Goal: Ask a question: Seek information or help from site administrators or community

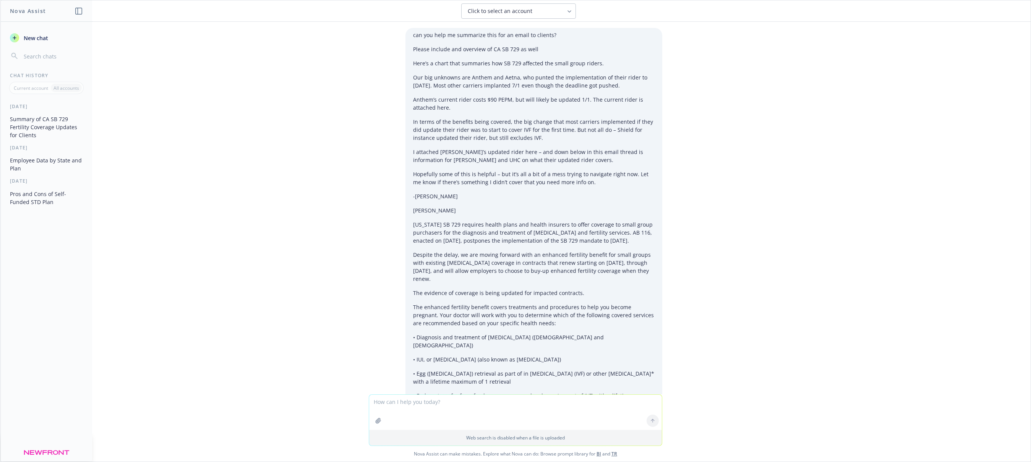
scroll to position [5808, 0]
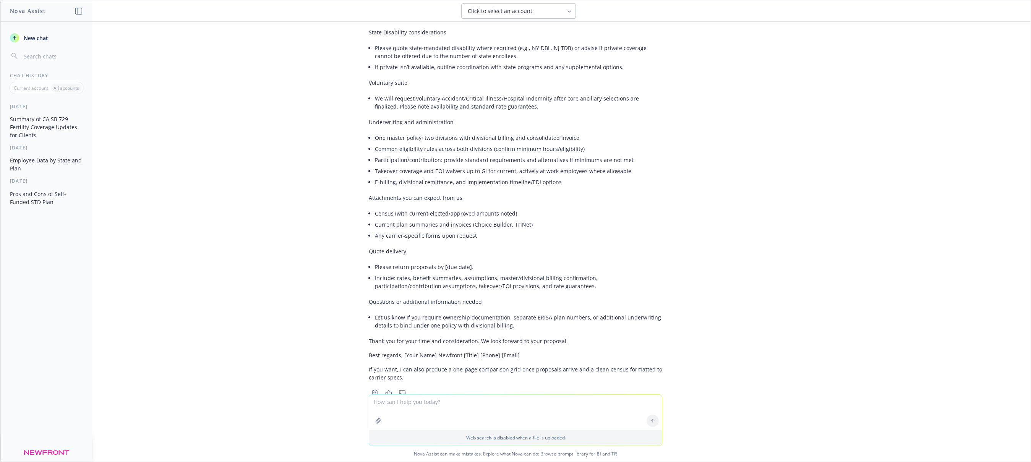
click at [398, 407] on textarea at bounding box center [515, 412] width 293 height 35
type textarea "what is this groups SICS code"
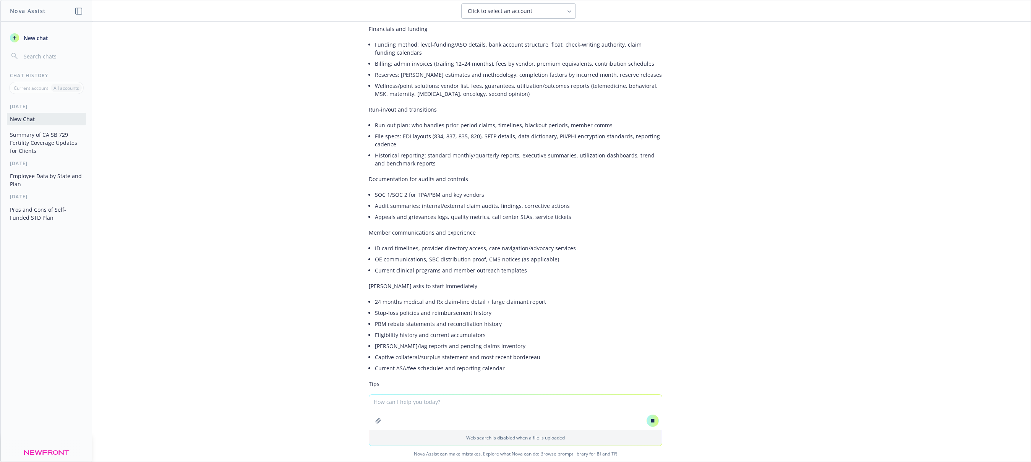
scroll to position [6627, 0]
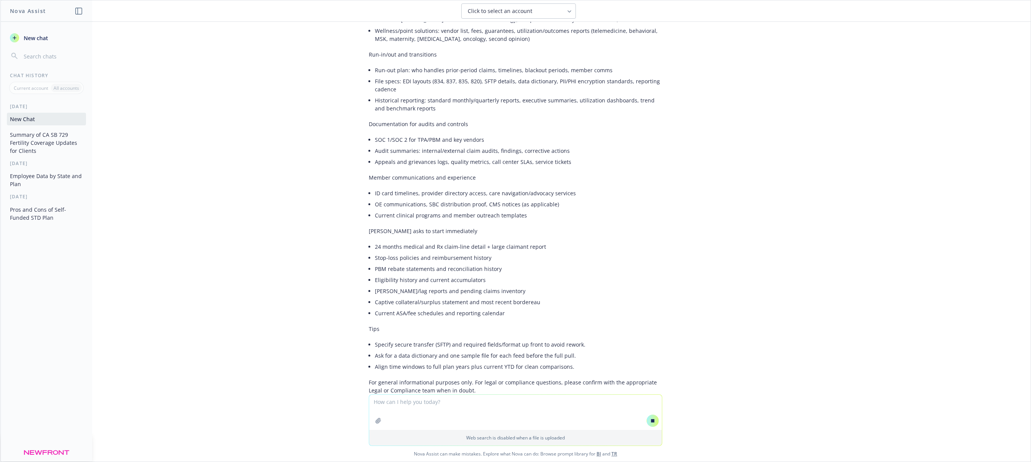
paste textarea "[PERSON_NAME] Real Estate Capital [STREET_ADDRESS] [GEOGRAPHIC_DATA], CA 94925"
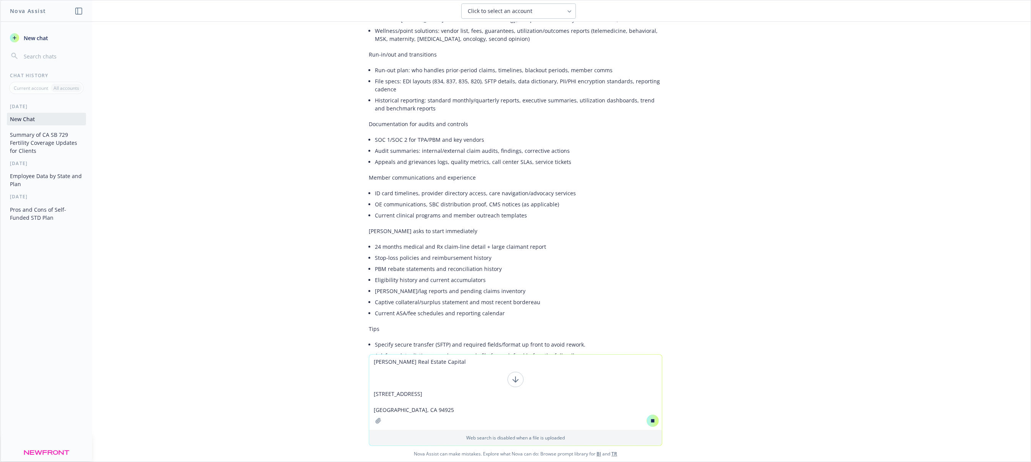
type textarea "[PERSON_NAME] Real Estate Capital [STREET_ADDRESS] [GEOGRAPHIC_DATA], CA 94925"
click at [657, 423] on button at bounding box center [653, 421] width 12 height 12
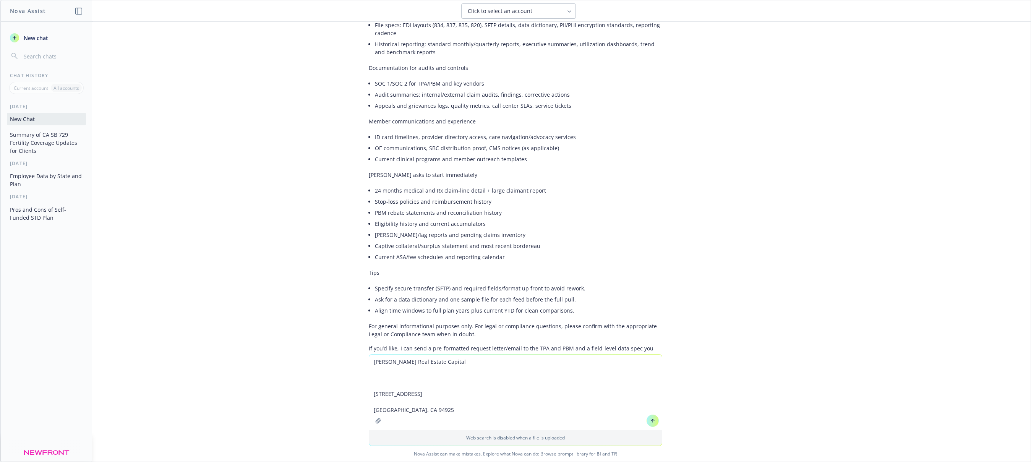
scroll to position [6791, 0]
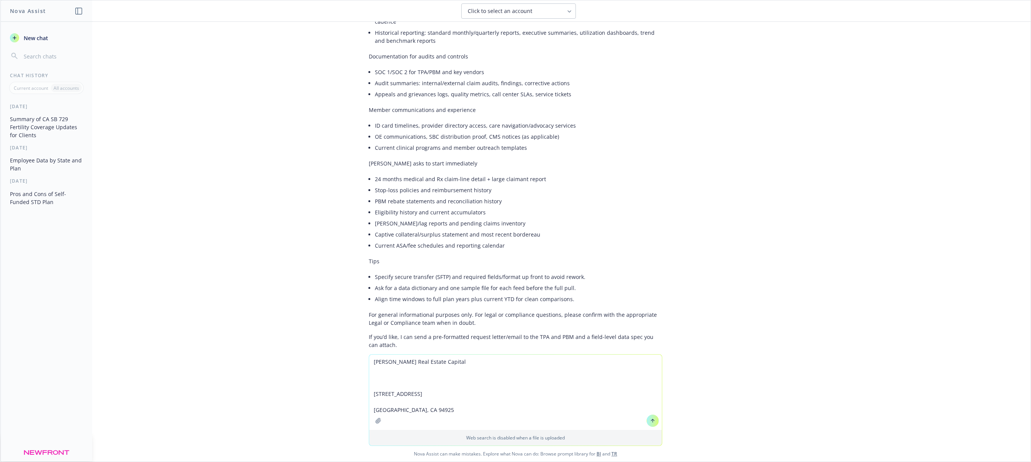
click at [656, 423] on button at bounding box center [653, 421] width 12 height 12
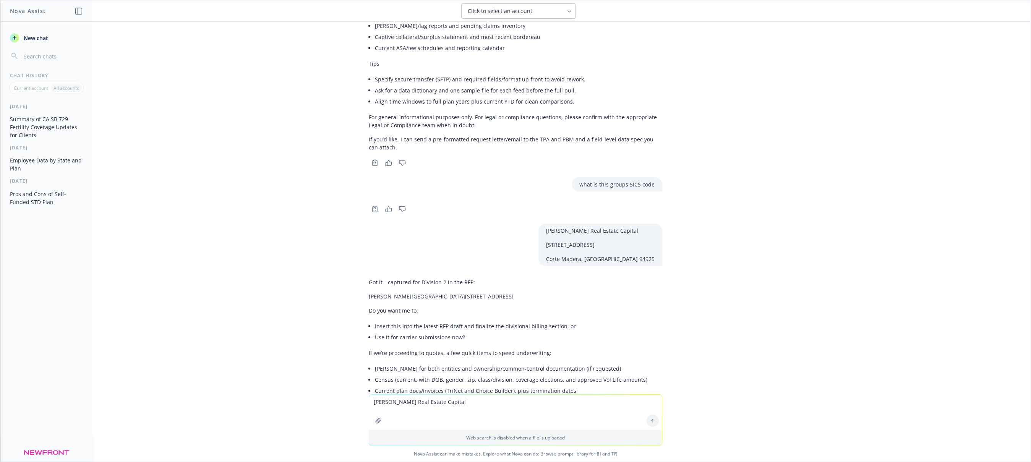
scroll to position [6993, 0]
click at [391, 409] on textarea "[PERSON_NAME] Real Estate Capital [STREET_ADDRESS] [GEOGRAPHIC_DATA], CA 94925" at bounding box center [515, 412] width 293 height 35
type textarea "If you can find their FEIN and SIC code that would be helpful"
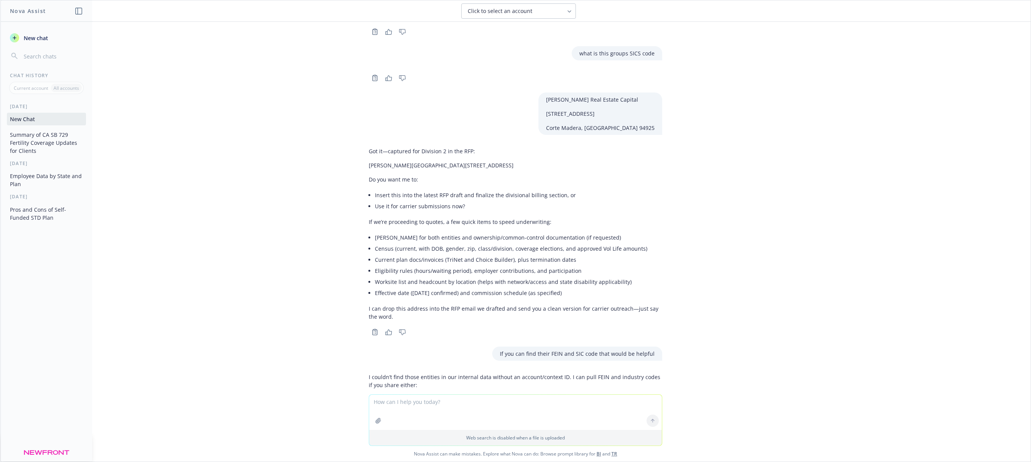
scroll to position [7271, 0]
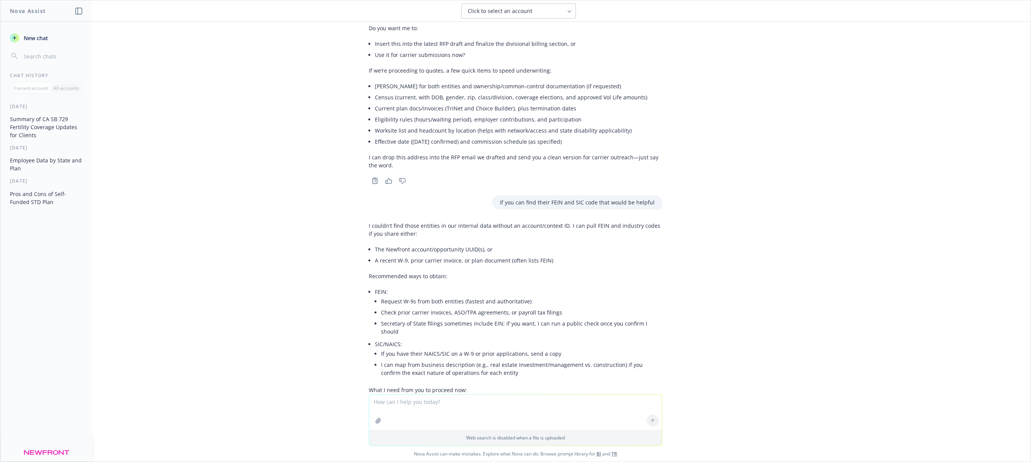
drag, startPoint x: 401, startPoint y: 327, endPoint x: 499, endPoint y: 331, distance: 99.1
click at [499, 419] on li "Provide the Newfront account ID(s) or upload W-9s" at bounding box center [518, 424] width 287 height 11
drag, startPoint x: 463, startPoint y: 310, endPoint x: 594, endPoint y: 313, distance: 130.8
click at [649, 400] on li "Confirm which entity(ies) you want: Atlantic & Pacific Build Group and/or AA Ad…" at bounding box center [518, 409] width 287 height 19
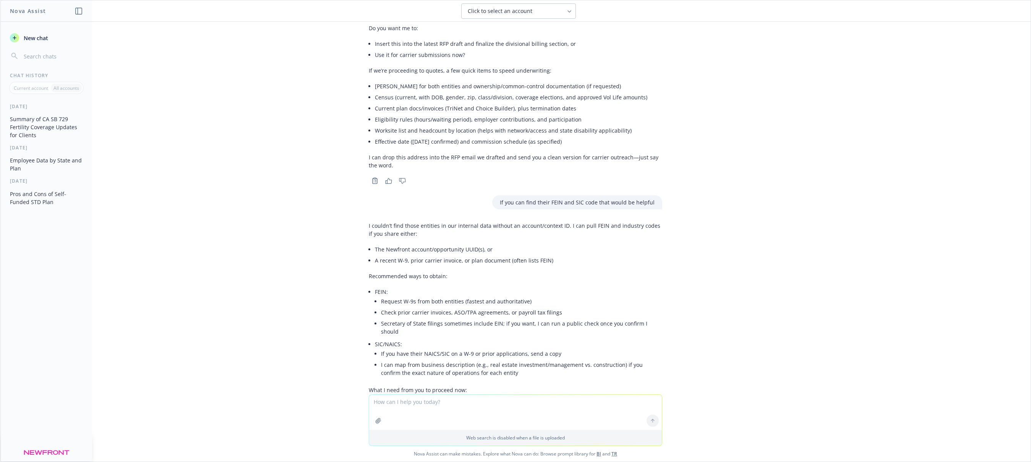
drag, startPoint x: 594, startPoint y: 313, endPoint x: 578, endPoint y: 313, distance: 15.7
click at [593, 400] on li "Confirm which entity(ies) you want: Atlantic & Pacific Build Group and/or AA Ad…" at bounding box center [518, 409] width 287 height 19
drag, startPoint x: 556, startPoint y: 310, endPoint x: 404, endPoint y: 319, distance: 152.3
click at [404, 400] on li "Confirm which entity(ies) you want: Atlantic & Pacific Build Group and/or AA Ad…" at bounding box center [518, 409] width 287 height 19
copy li "AA Advisors LLC DBA [PERSON_NAME] Real Estate Capital"
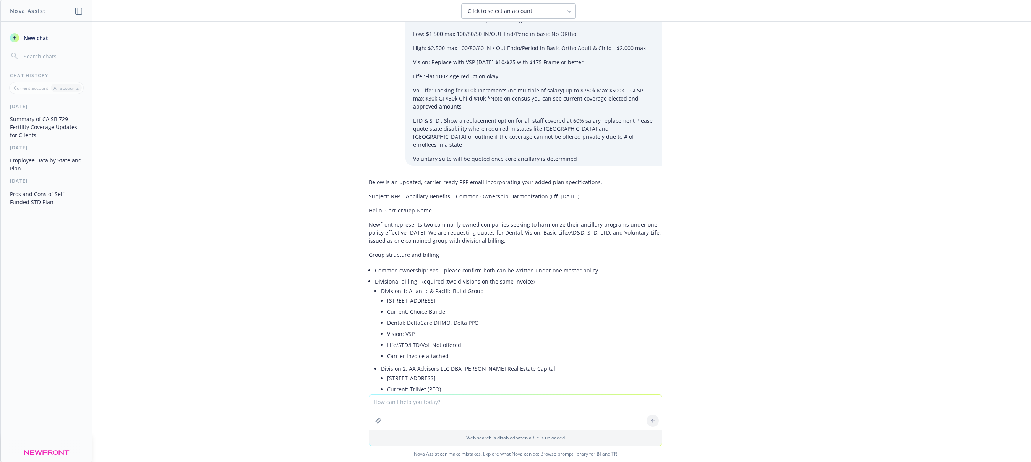
scroll to position [4709, 0]
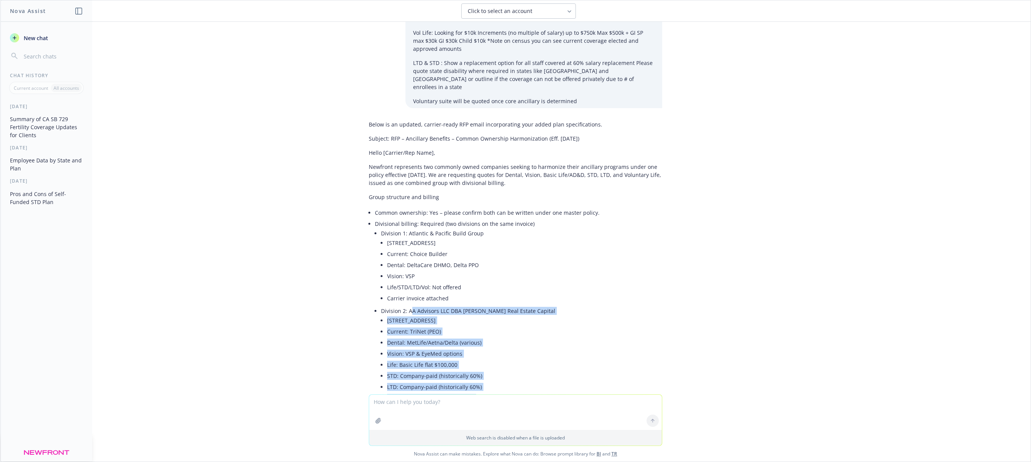
drag, startPoint x: 410, startPoint y: 222, endPoint x: 489, endPoint y: 318, distance: 124.3
click at [489, 318] on li "Division 2: AA Advisors LLC DBA [PERSON_NAME] Real Estate Capital [STREET_ADDRE…" at bounding box center [521, 360] width 281 height 111
copy li "A Advisors LLC DBA [PERSON_NAME] Real Estate Capital [STREET_ADDRESS] Current: …"
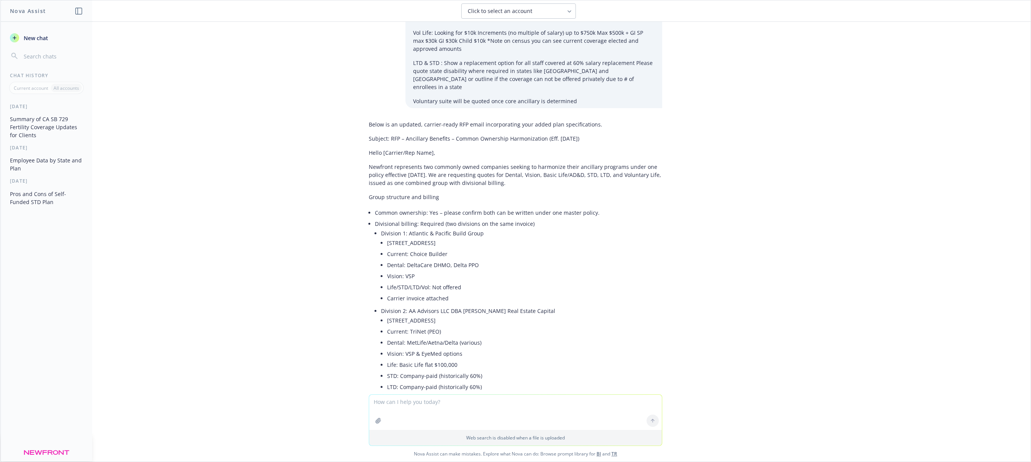
drag, startPoint x: 425, startPoint y: 147, endPoint x: 419, endPoint y: 147, distance: 6.5
click at [425, 228] on li "Division 1: Atlantic & Pacific Build Group [STREET_ADDRESS] Current: Choice Bui…" at bounding box center [521, 267] width 281 height 78
drag, startPoint x: 408, startPoint y: 146, endPoint x: 501, endPoint y: 161, distance: 93.7
click at [501, 228] on li "Division 1: Atlantic & Pacific Build Group [STREET_ADDRESS] Current: Choice Bui…" at bounding box center [521, 267] width 281 height 78
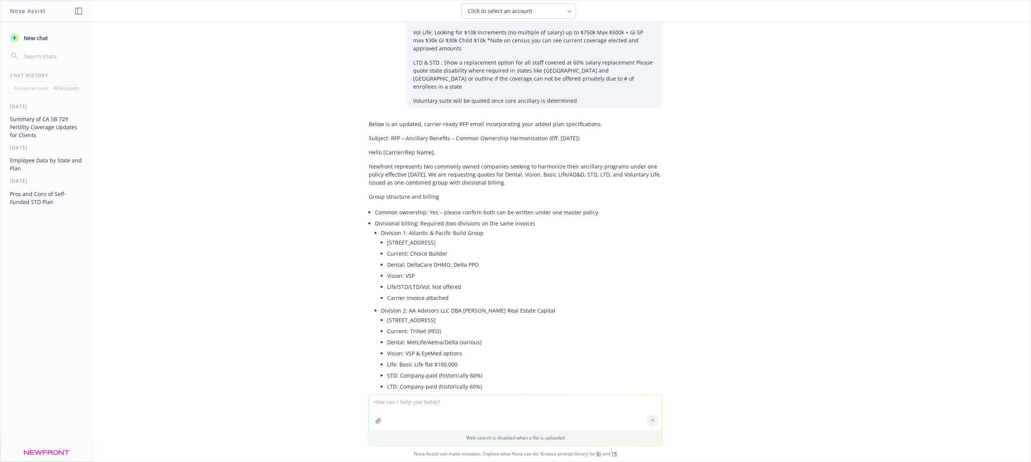
click at [499, 248] on li "Current: Choice Builder" at bounding box center [524, 253] width 275 height 11
drag, startPoint x: 490, startPoint y: 167, endPoint x: 409, endPoint y: 145, distance: 84.3
click at [409, 227] on li "Division 1: Atlantic & Pacific Build Group [STREET_ADDRESS] Current: Choice Bui…" at bounding box center [521, 266] width 281 height 78
copy li "Atlantic & Pacific Build Group [STREET_ADDRESS] Current: Choice Builder"
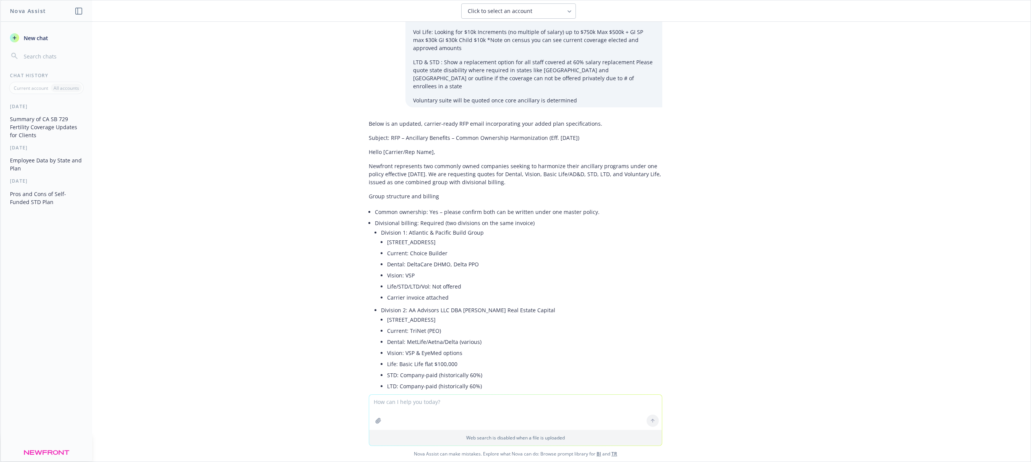
click at [436, 405] on textarea at bounding box center [515, 412] width 293 height 35
paste textarea "[PERSON_NAME], SHRM-CP · 1st"
type textarea "can you help me find this person email at DoorLoop? [PERSON_NAME], SHRM-CP · 1st"
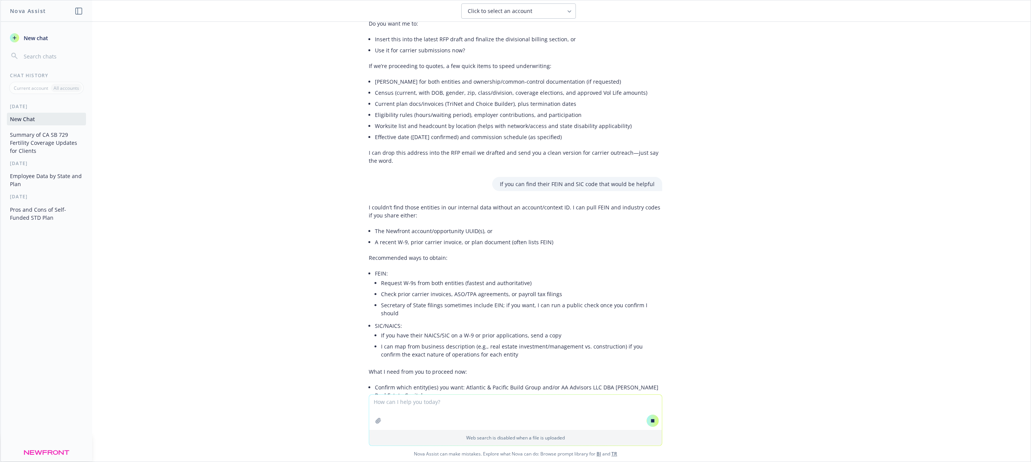
scroll to position [7179, 0]
